Goal: Information Seeking & Learning: Find specific page/section

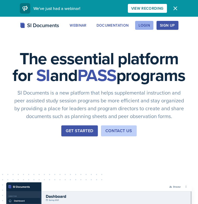
click at [140, 27] on div "Login" at bounding box center [144, 25] width 11 height 4
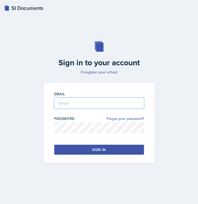
click at [112, 102] on input "email" at bounding box center [99, 103] width 90 height 11
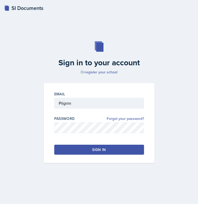
click at [91, 99] on input "Pilgrim" at bounding box center [99, 103] width 90 height 11
type input "[EMAIL_ADDRESS][DOMAIN_NAME]"
click at [79, 148] on button "Sign in" at bounding box center [99, 150] width 90 height 10
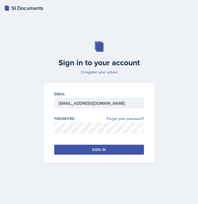
click at [89, 113] on div at bounding box center [99, 111] width 90 height 5
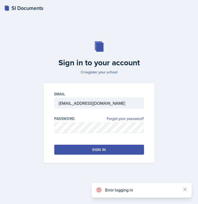
click at [134, 193] on div "Error logging in" at bounding box center [141, 190] width 73 height 7
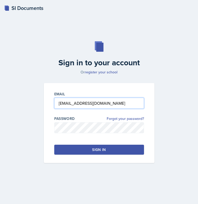
click at [102, 103] on input "[EMAIL_ADDRESS][DOMAIN_NAME]" at bounding box center [99, 103] width 90 height 11
click at [82, 105] on input "email" at bounding box center [99, 103] width 90 height 11
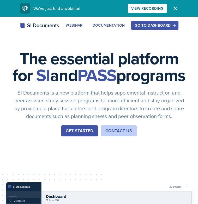
click at [147, 26] on div "Go to Dashboard" at bounding box center [155, 25] width 40 height 4
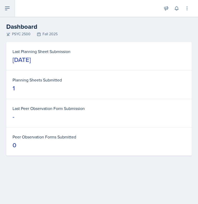
click at [7, 12] on button at bounding box center [7, 8] width 15 height 17
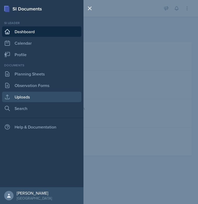
click at [30, 96] on link "Uploads" at bounding box center [41, 97] width 79 height 10
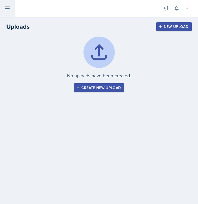
click at [10, 9] on button at bounding box center [7, 8] width 15 height 17
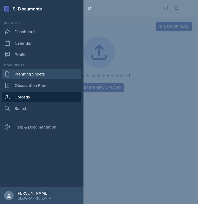
click at [38, 75] on link "Planning Sheets" at bounding box center [41, 74] width 79 height 10
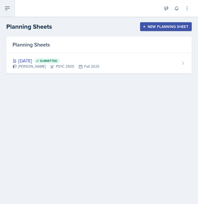
click at [8, 10] on icon at bounding box center [7, 8] width 6 height 6
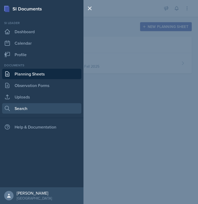
click at [32, 109] on link "Search" at bounding box center [41, 108] width 79 height 10
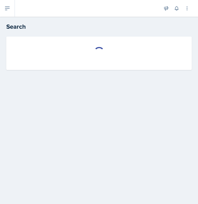
select select "all"
select select "1"
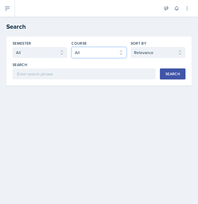
click at [94, 57] on select "Select course All ACCT 2101 ACCT 2102 ACCT 4050 ANTH 1102 ANTH 3301 ARCH 1000 A…" at bounding box center [98, 52] width 55 height 11
select select "cb260f5d-8c60-4c09-ae0f-98efead759ba"
click at [71, 47] on select "Select course All ACCT 2101 ACCT 2102 ACCT 4050 ANTH 1102 ANTH 3301 ARCH 1000 A…" at bounding box center [98, 52] width 55 height 11
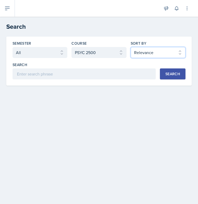
click at [173, 51] on select "Select sort by Relevance Document Date (Asc) Document Date (Desc)" at bounding box center [158, 52] width 55 height 11
select select "3"
click at [131, 47] on select "Select sort by Relevance Document Date (Asc) Document Date (Desc)" at bounding box center [158, 52] width 55 height 11
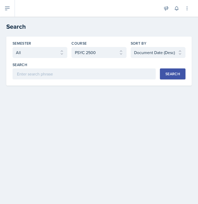
click at [172, 73] on div "Search" at bounding box center [172, 74] width 15 height 4
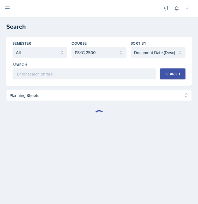
select select "Planning Sheets (271)"
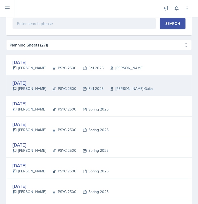
scroll to position [33, 0]
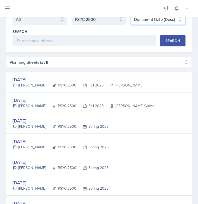
click at [148, 24] on select "Select sort by Relevance Document Date (Asc) Document Date (Desc)" at bounding box center [158, 19] width 55 height 11
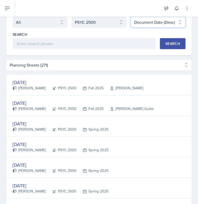
select select "2"
click at [131, 17] on select "Select sort by Relevance Document Date (Asc) Document Date (Desc)" at bounding box center [158, 22] width 55 height 11
click at [174, 46] on div "Search" at bounding box center [172, 43] width 15 height 4
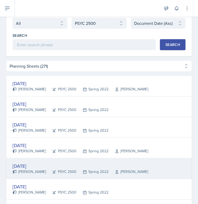
scroll to position [0, 0]
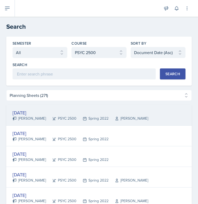
click at [80, 116] on div "Spring 2022" at bounding box center [92, 118] width 32 height 5
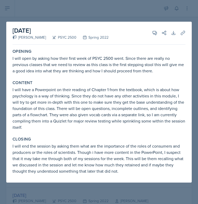
click at [75, 19] on div at bounding box center [99, 102] width 198 height 204
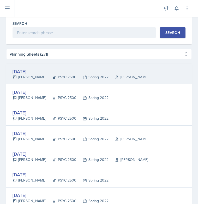
scroll to position [42, 0]
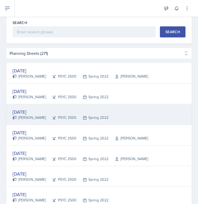
click at [57, 121] on div "Jan 20th, 2022 Eric Zhu PSYC 2500 Spring 2022" at bounding box center [98, 114] width 185 height 21
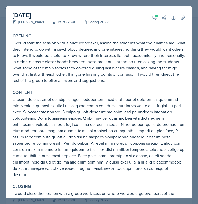
click at [118, 4] on div at bounding box center [99, 102] width 198 height 204
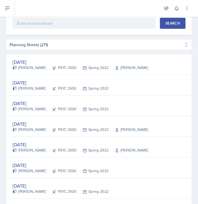
scroll to position [51, 0]
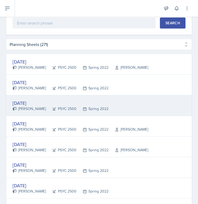
click at [116, 105] on div "Jan 20th, 2022 Eric Zhu PSYC 2500 Spring 2022" at bounding box center [98, 105] width 185 height 21
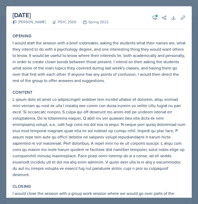
click at [195, 54] on div at bounding box center [99, 102] width 198 height 204
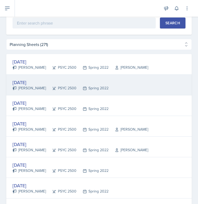
click at [114, 87] on div "Jan 19th, 2022 Eric Zhu PSYC 2500 Spring 2022" at bounding box center [98, 85] width 185 height 21
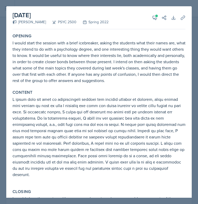
click at [194, 74] on div at bounding box center [99, 102] width 198 height 204
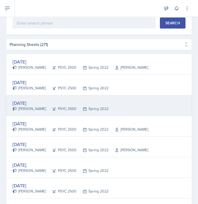
click at [29, 104] on div "Jan 20th, 2022" at bounding box center [61, 102] width 96 height 7
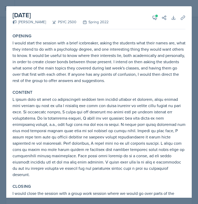
click at [194, 79] on div at bounding box center [99, 102] width 198 height 204
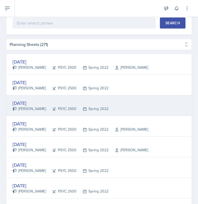
click at [28, 103] on div "Jan 20th, 2022" at bounding box center [61, 102] width 96 height 7
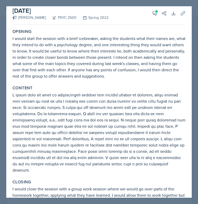
scroll to position [5, 0]
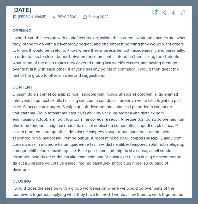
click at [194, 68] on div at bounding box center [99, 102] width 198 height 204
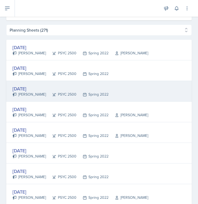
scroll to position [71, 0]
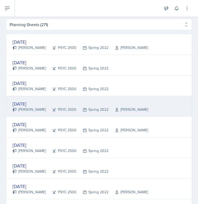
click at [33, 104] on div "Jan 21st, 2022" at bounding box center [81, 103] width 136 height 7
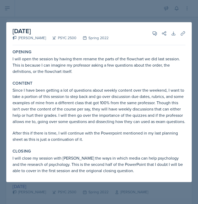
click at [85, 197] on div at bounding box center [99, 102] width 198 height 204
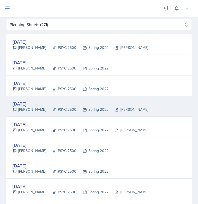
click at [40, 105] on div "Jan 21st, 2022" at bounding box center [81, 103] width 136 height 7
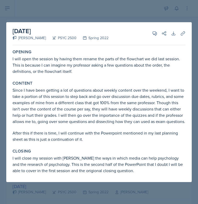
click at [63, 196] on div at bounding box center [99, 102] width 198 height 204
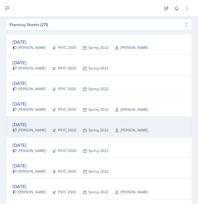
click at [33, 123] on div "Jan 25th, 2022" at bounding box center [81, 124] width 136 height 7
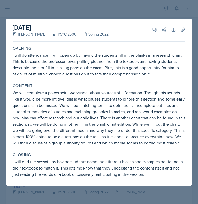
click at [195, 53] on div at bounding box center [99, 102] width 198 height 204
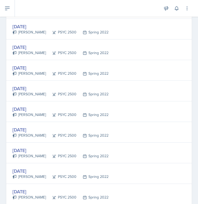
scroll to position [744, 0]
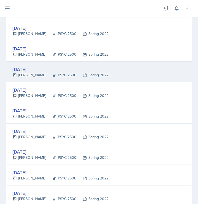
click at [38, 70] on div "Apr 1st, 2022" at bounding box center [61, 69] width 96 height 7
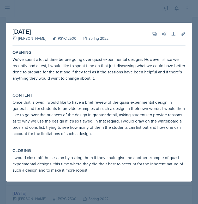
click at [106, 12] on div at bounding box center [99, 102] width 198 height 204
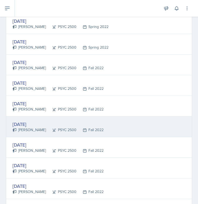
scroll to position [914, 0]
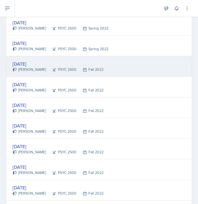
click at [39, 65] on div "Aug 22nd, 2022" at bounding box center [58, 63] width 91 height 7
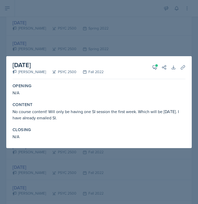
click at [81, 164] on div at bounding box center [99, 102] width 198 height 204
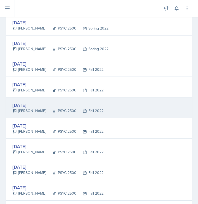
click at [40, 106] on div "Aug 29th, 2022" at bounding box center [58, 104] width 91 height 7
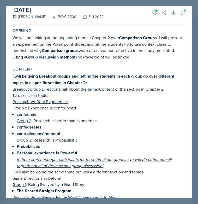
scroll to position [0, 0]
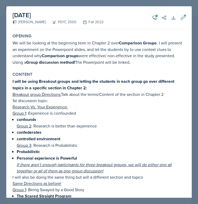
click at [193, 39] on div at bounding box center [99, 102] width 198 height 204
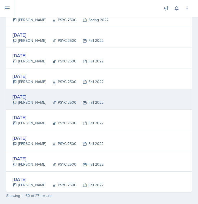
scroll to position [948, 0]
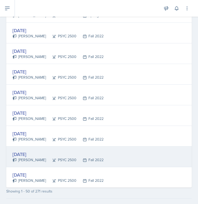
click at [33, 152] on div "Sep 12th, 2022" at bounding box center [58, 154] width 91 height 7
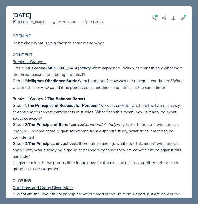
click at [194, 47] on div at bounding box center [99, 102] width 198 height 204
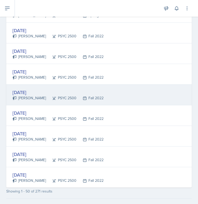
click at [36, 93] on div "Sep 1st, 2022" at bounding box center [58, 92] width 91 height 7
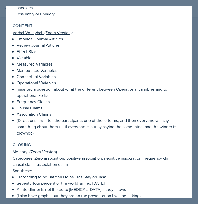
scroll to position [86, 0]
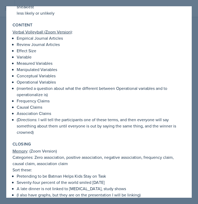
click at [195, 69] on div at bounding box center [99, 102] width 198 height 204
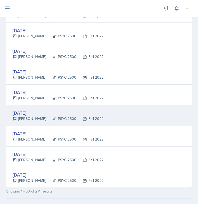
click at [32, 112] on div "Sep 6th, 2022" at bounding box center [58, 112] width 91 height 7
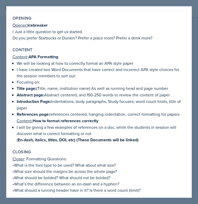
scroll to position [21, 0]
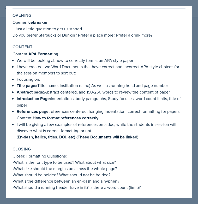
click at [195, 44] on div at bounding box center [99, 102] width 198 height 204
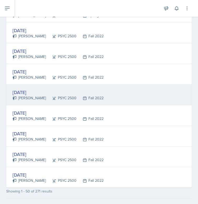
scroll to position [964, 0]
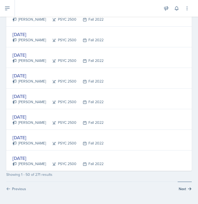
click at [184, 191] on button "Next" at bounding box center [185, 186] width 14 height 10
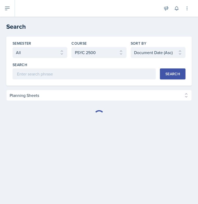
scroll to position [0, 0]
select select "Planning Sheets (271)"
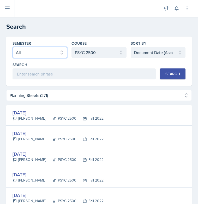
click at [59, 53] on select "Select semester All Fall 2025 Summer 2025 Spring 2025 Fall 2024 Summer 2024 Spr…" at bounding box center [40, 52] width 55 height 11
select select "a8ed5ca7-d3a3-44eb-ad59-ceca828f7d72"
click at [13, 47] on select "Select semester All Fall 2025 Summer 2025 Spring 2025 Fall 2024 Summer 2024 Spr…" at bounding box center [40, 52] width 55 height 11
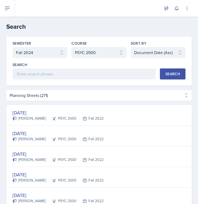
click at [184, 75] on button "Search" at bounding box center [173, 73] width 26 height 11
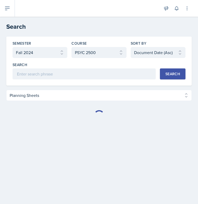
select select "Planning Sheets (32)"
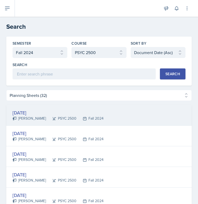
click at [41, 113] on div "Aug 7th, 2024" at bounding box center [58, 112] width 91 height 7
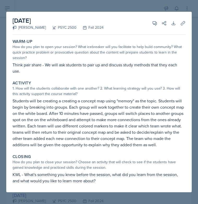
click at [195, 50] on div at bounding box center [99, 102] width 198 height 204
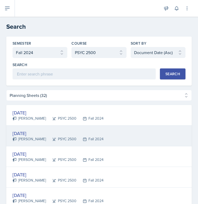
click at [38, 132] on div "Aug 19th, 2024" at bounding box center [58, 133] width 91 height 7
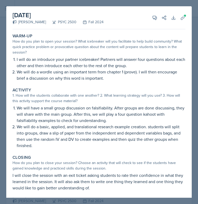
click at [197, 68] on div at bounding box center [99, 102] width 198 height 204
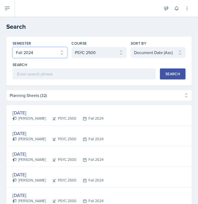
click at [57, 53] on select "Select semester All Fall 2025 Summer 2025 Spring 2025 Fall 2024 Summer 2024 Spr…" at bounding box center [40, 52] width 55 height 11
select select "e2039551-f485-4c1b-a525-5b9893bb04c4"
click at [13, 47] on select "Select semester All Fall 2025 Summer 2025 Spring 2025 Fall 2024 Summer 2024 Spr…" at bounding box center [40, 52] width 55 height 11
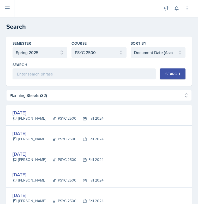
click at [165, 74] on button "Search" at bounding box center [173, 73] width 26 height 11
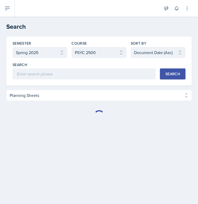
select select "Planning Sheets (88)"
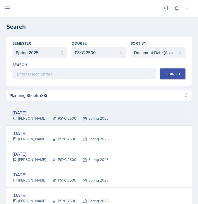
click at [32, 112] on div "Jan 3rd, 2025" at bounding box center [61, 112] width 96 height 7
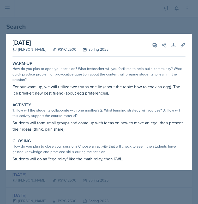
click at [33, 181] on div at bounding box center [99, 102] width 198 height 204
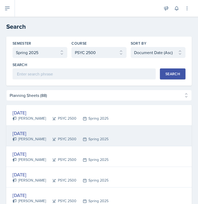
click at [29, 133] on div "Jan 3rd, 2025" at bounding box center [61, 133] width 96 height 7
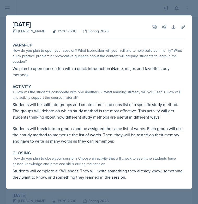
click at [194, 57] on div at bounding box center [99, 102] width 198 height 204
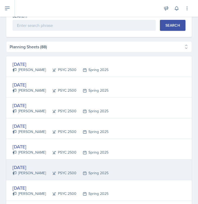
scroll to position [53, 0]
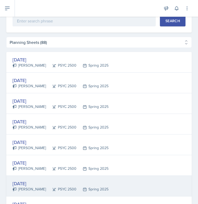
click at [33, 183] on div "Jan 20th, 2025" at bounding box center [61, 183] width 96 height 7
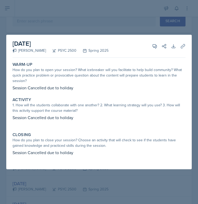
click at [108, 165] on div "Warm-Up How do you plan to open your session? What icebreaker will you facilita…" at bounding box center [99, 114] width 173 height 109
click at [106, 166] on div "Warm-Up How do you plan to open your session? What icebreaker will you facilita…" at bounding box center [99, 114] width 173 height 109
click at [115, 26] on div at bounding box center [99, 102] width 198 height 204
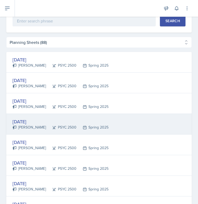
click at [37, 121] on div "Jan 14th, 2025" at bounding box center [61, 121] width 96 height 7
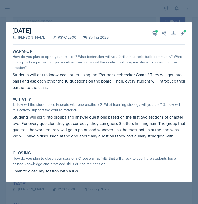
click at [59, 191] on div at bounding box center [99, 102] width 198 height 204
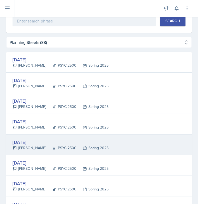
click at [31, 145] on div "Aubrey Cook" at bounding box center [29, 147] width 33 height 5
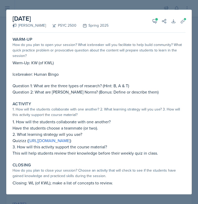
click at [195, 97] on div at bounding box center [99, 102] width 198 height 204
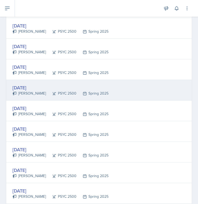
scroll to position [112, 0]
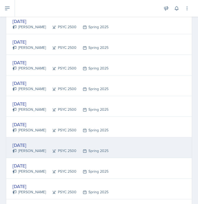
click at [35, 144] on div "Jan 21st, 2025" at bounding box center [61, 144] width 96 height 7
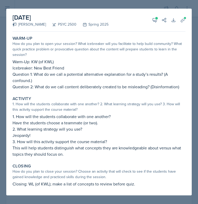
click at [194, 88] on div at bounding box center [99, 102] width 198 height 204
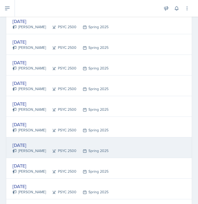
scroll to position [129, 0]
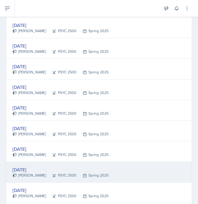
click at [33, 167] on div "Jan 22nd, 2025" at bounding box center [61, 169] width 96 height 7
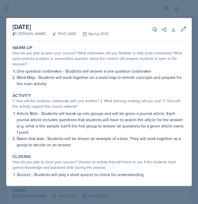
click at [194, 64] on div at bounding box center [99, 102] width 198 height 204
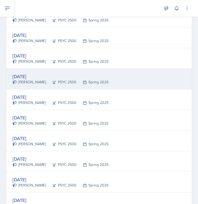
scroll to position [190, 0]
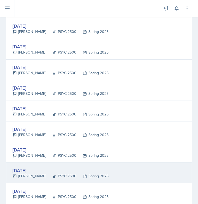
click at [39, 171] on div "Jan 27th, 2025" at bounding box center [61, 170] width 96 height 7
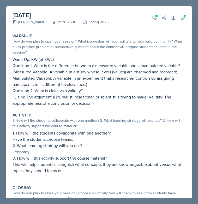
click at [196, 107] on div at bounding box center [99, 102] width 198 height 204
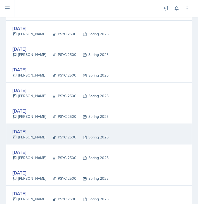
scroll to position [214, 0]
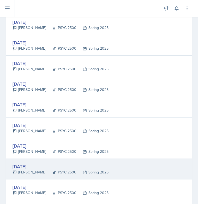
click at [39, 166] on div "Jan 27th, 2025" at bounding box center [61, 166] width 96 height 7
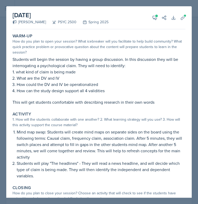
click at [197, 107] on div at bounding box center [99, 102] width 198 height 204
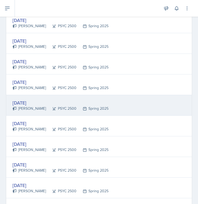
scroll to position [262, 0]
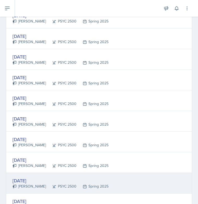
click at [32, 177] on div "Jan 29th, 2025" at bounding box center [61, 180] width 96 height 7
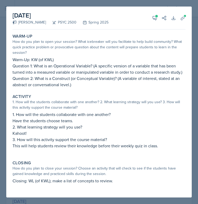
click at [194, 60] on div at bounding box center [99, 102] width 198 height 204
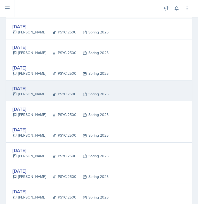
scroll to position [320, 0]
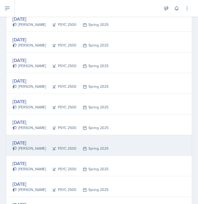
click at [42, 142] on div "Jan 30th, 2025" at bounding box center [61, 142] width 96 height 7
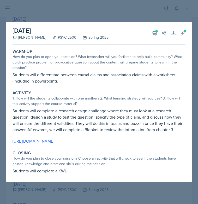
click at [194, 79] on div at bounding box center [99, 102] width 198 height 204
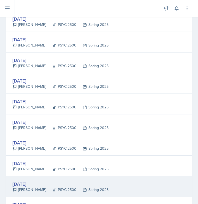
click at [26, 179] on div "Feb 3rd, 2025 Aubrey Cook PSYC 2500 Spring 2025" at bounding box center [98, 186] width 185 height 21
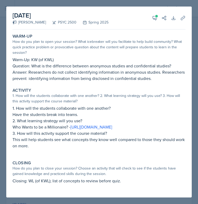
click at [194, 80] on div at bounding box center [99, 102] width 198 height 204
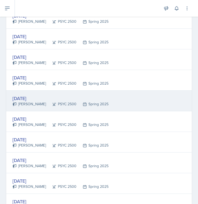
scroll to position [0, 0]
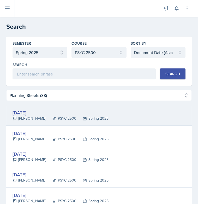
click at [32, 111] on div "Jan 3rd, 2025" at bounding box center [61, 112] width 96 height 7
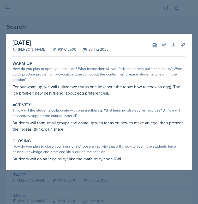
click at [117, 195] on div at bounding box center [99, 102] width 198 height 204
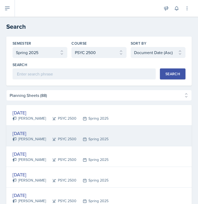
click at [31, 135] on div "Jan 3rd, 2025" at bounding box center [61, 133] width 96 height 7
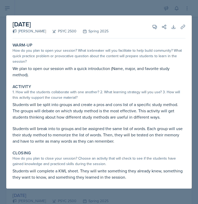
click at [123, 10] on div at bounding box center [99, 102] width 198 height 204
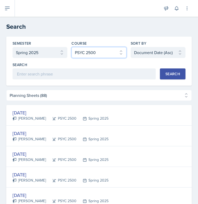
click at [120, 53] on select "Select course All ACCT 2101 ACCT 2102 ACCT 4050 ANTH 1102 ANTH 3301 ARCH 1000 A…" at bounding box center [98, 52] width 55 height 11
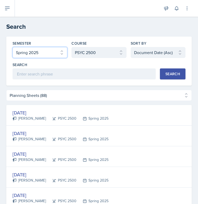
click at [62, 51] on select "Select semester All Fall 2025 Summer 2025 Spring 2025 Fall 2024 Summer 2024 Spr…" at bounding box center [40, 52] width 55 height 11
select select "2de7fb67-2d22-4d36-980d-05ff265e43af"
click at [13, 47] on select "Select semester All Fall 2025 Summer 2025 Spring 2025 Fall 2024 Summer 2024 Spr…" at bounding box center [40, 52] width 55 height 11
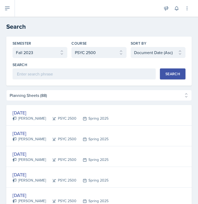
click at [171, 73] on div "Search" at bounding box center [172, 74] width 15 height 4
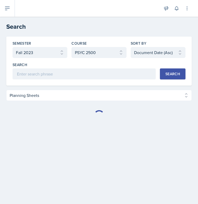
select select "Planning Sheets (26)"
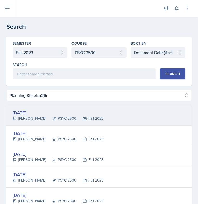
click at [40, 117] on div "Sarah Shields" at bounding box center [29, 118] width 33 height 5
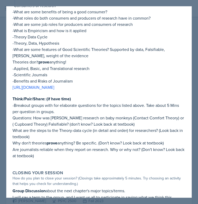
scroll to position [115, 0]
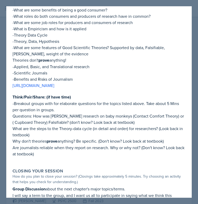
click at [194, 66] on div at bounding box center [99, 102] width 198 height 204
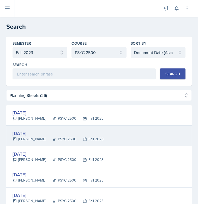
click at [35, 135] on div "Aug 24th, 2023" at bounding box center [58, 133] width 91 height 7
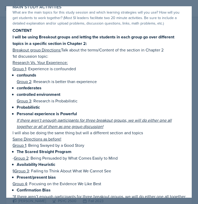
scroll to position [75, 0]
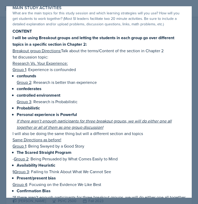
click at [196, 69] on div at bounding box center [99, 102] width 198 height 204
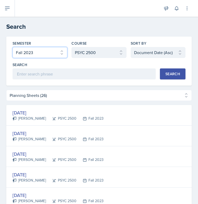
click at [63, 55] on select "Select semester All Fall 2025 Summer 2025 Spring 2025 Fall 2024 Summer 2024 Spr…" at bounding box center [40, 52] width 55 height 11
select select "144cdeaf-1b7d-41d5-a537-300fc8f1def0"
click at [13, 47] on select "Select semester All Fall 2025 Summer 2025 Spring 2025 Fall 2024 Summer 2024 Spr…" at bounding box center [40, 52] width 55 height 11
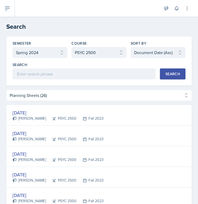
click at [168, 76] on div "Search" at bounding box center [172, 74] width 15 height 4
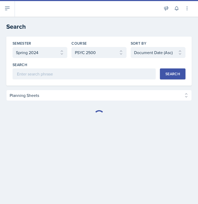
select select "Planning Sheets (26)"
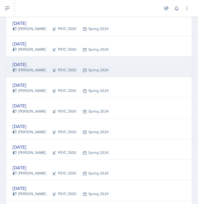
scroll to position [0, 0]
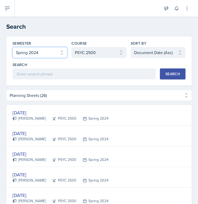
click at [52, 54] on select "Select semester All Fall 2025 Summer 2025 Spring 2025 Fall 2024 Summer 2024 Spr…" at bounding box center [40, 52] width 55 height 11
select select "a8ed5ca7-d3a3-44eb-ad59-ceca828f7d72"
click at [13, 47] on select "Select semester All Fall 2025 Summer 2025 Spring 2025 Fall 2024 Summer 2024 Spr…" at bounding box center [40, 52] width 55 height 11
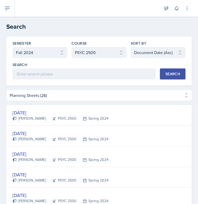
click at [174, 72] on div "Search" at bounding box center [172, 74] width 15 height 4
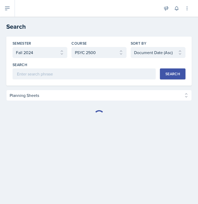
select select "Planning Sheets (32)"
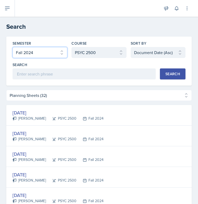
click at [55, 53] on select "Select semester All Fall 2025 Summer 2025 Spring 2025 Fall 2024 Summer 2024 Spr…" at bounding box center [40, 52] width 55 height 11
select select "144cdeaf-1b7d-41d5-a537-300fc8f1def0"
click at [13, 47] on select "Select semester All Fall 2025 Summer 2025 Spring 2025 Fall 2024 Summer 2024 Spr…" at bounding box center [40, 52] width 55 height 11
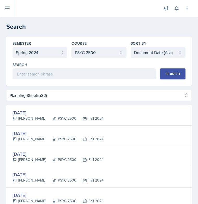
click at [167, 75] on div "Search" at bounding box center [172, 74] width 15 height 4
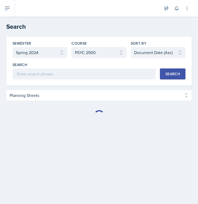
select select "Planning Sheets (26)"
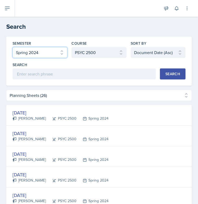
click at [60, 54] on select "Select semester All Fall 2025 Summer 2025 Spring 2025 Fall 2024 Summer 2024 Spr…" at bounding box center [40, 52] width 55 height 11
select select "fdafff46-e41d-4fb5-bc01-8e907fc441b1"
click at [13, 47] on select "Select semester All Fall 2025 Summer 2025 Spring 2025 Fall 2024 Summer 2024 Spr…" at bounding box center [40, 52] width 55 height 11
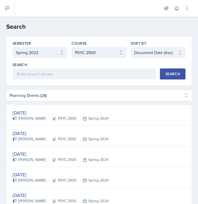
click at [173, 78] on button "Search" at bounding box center [173, 73] width 26 height 11
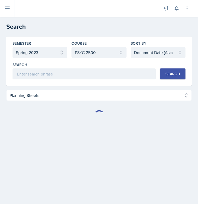
select select "Planning Sheets (0)"
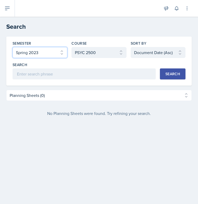
click at [56, 49] on select "Select semester All Fall 2025 Summer 2025 Spring 2025 Fall 2024 Summer 2024 Spr…" at bounding box center [40, 52] width 55 height 11
select select "144cdeaf-1b7d-41d5-a537-300fc8f1def0"
click at [13, 47] on select "Select semester All Fall 2025 Summer 2025 Spring 2025 Fall 2024 Summer 2024 Spr…" at bounding box center [40, 52] width 55 height 11
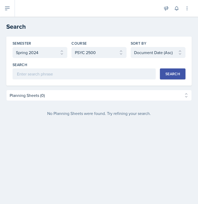
click at [167, 72] on div "Search" at bounding box center [172, 74] width 15 height 4
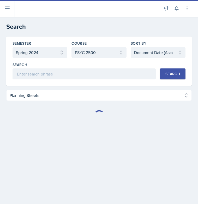
select select "Planning Sheets (26)"
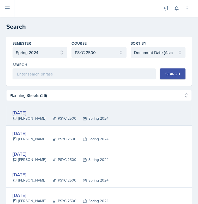
click at [37, 110] on div "Jan 16th, 2024" at bounding box center [61, 112] width 96 height 7
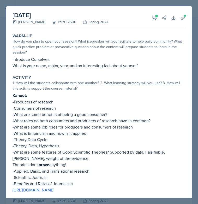
click at [197, 37] on div at bounding box center [99, 102] width 198 height 204
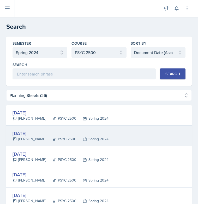
click at [35, 135] on div "Jan 18th, 2024" at bounding box center [61, 133] width 96 height 7
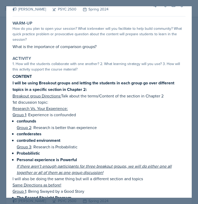
scroll to position [21, 0]
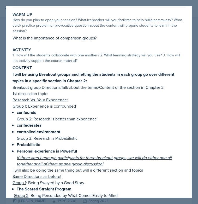
click at [194, 119] on div at bounding box center [99, 102] width 198 height 204
